Goal: Find specific fact: Find specific fact

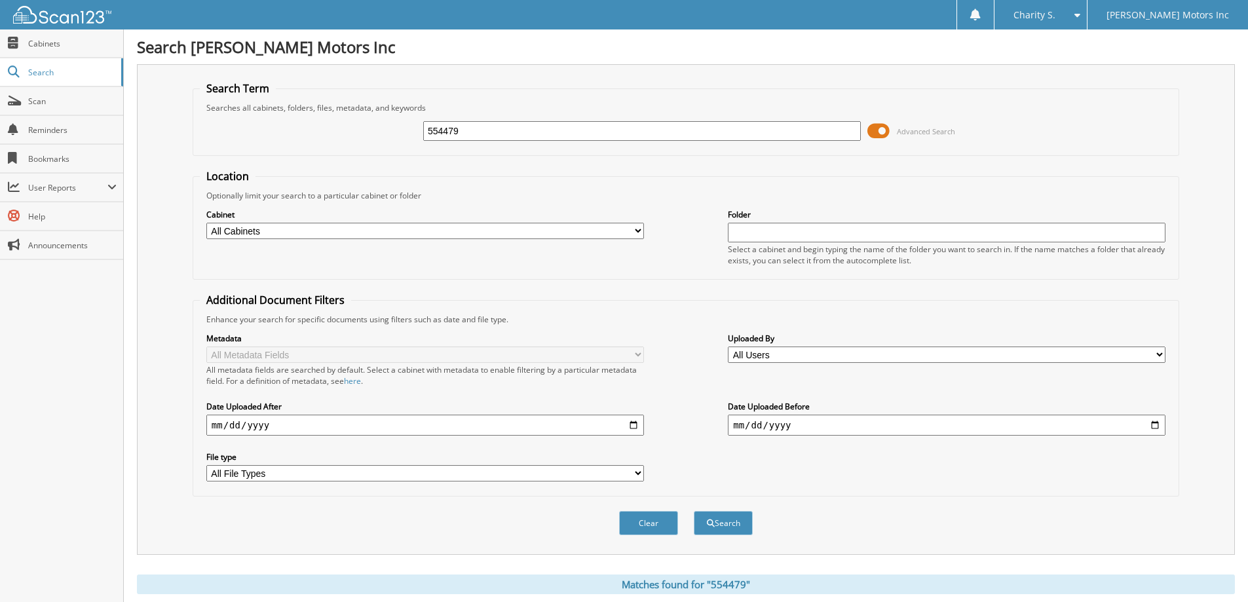
click at [475, 138] on input "554479" at bounding box center [642, 131] width 438 height 20
type input "5"
type input "557970"
click at [694, 511] on button "Search" at bounding box center [723, 523] width 59 height 24
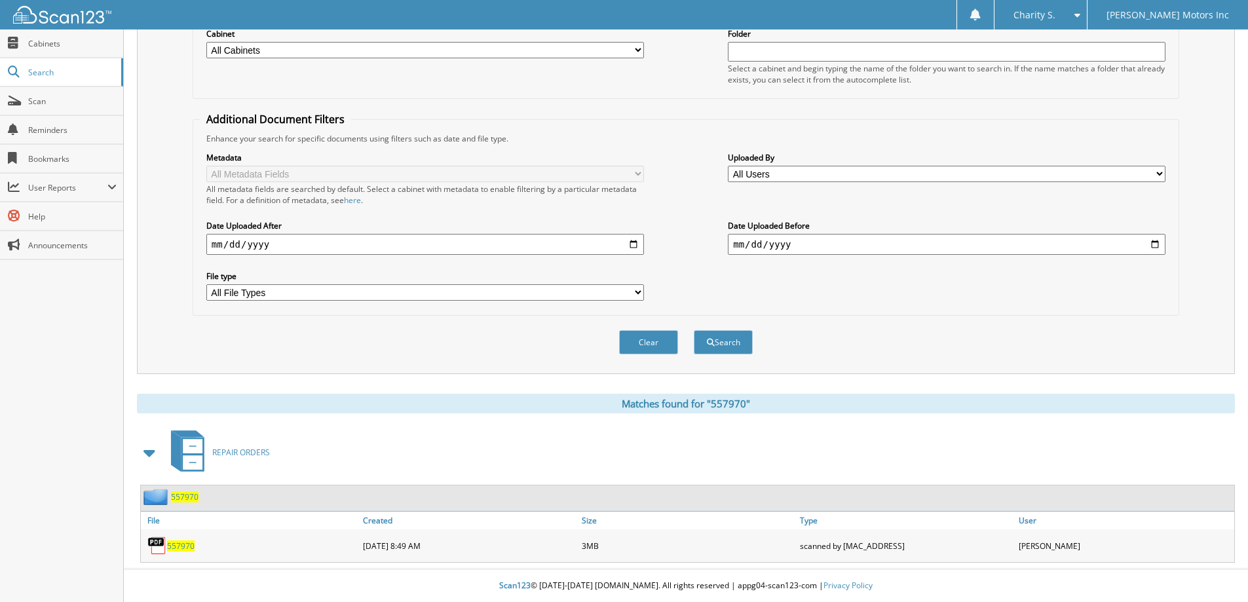
click at [177, 546] on span "557970" at bounding box center [181, 546] width 28 height 11
